Goal: Find specific page/section: Find specific page/section

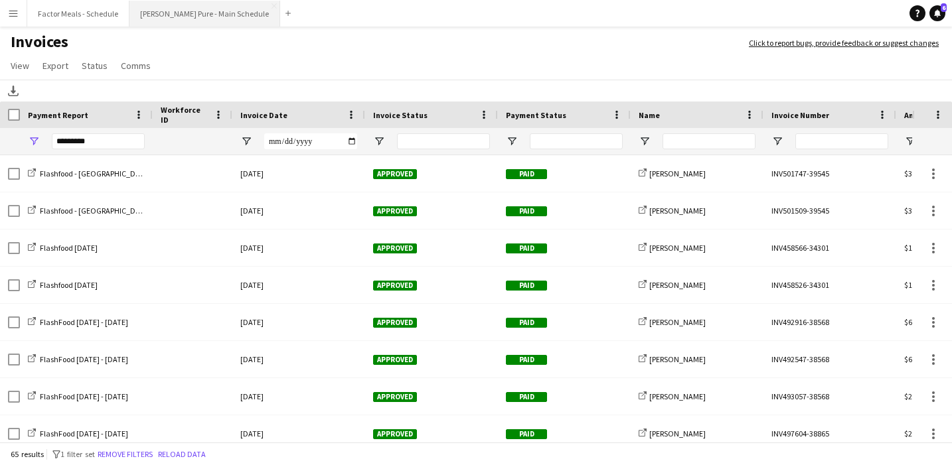
click at [167, 13] on button "[PERSON_NAME] Pure - Main Schedule Close" at bounding box center [204, 14] width 151 height 26
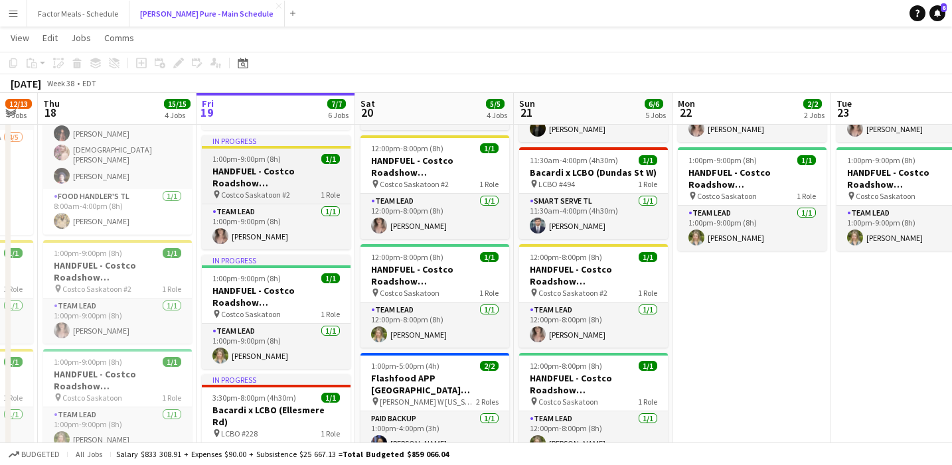
scroll to position [112, 0]
